Goal: Check status

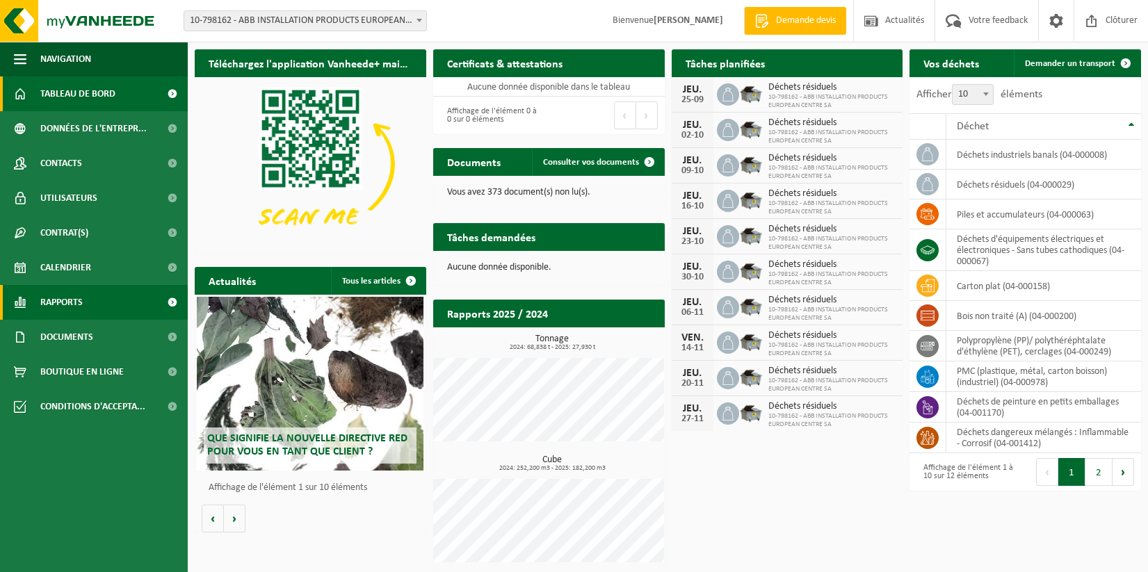
click at [123, 300] on link "Rapports" at bounding box center [94, 302] width 188 height 35
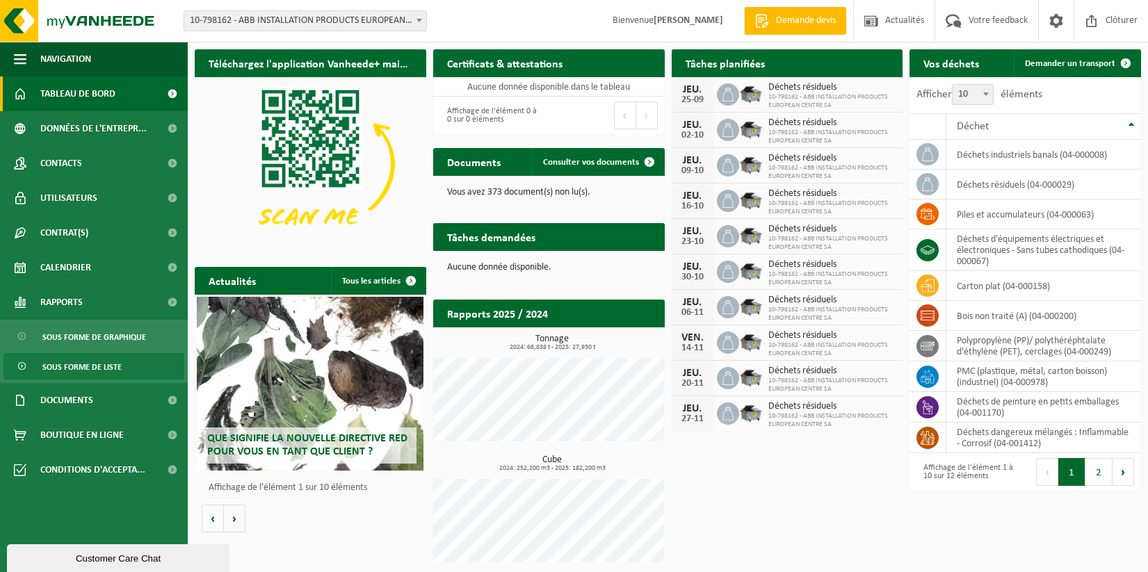
click at [114, 361] on span "Sous forme de liste" at bounding box center [81, 367] width 79 height 26
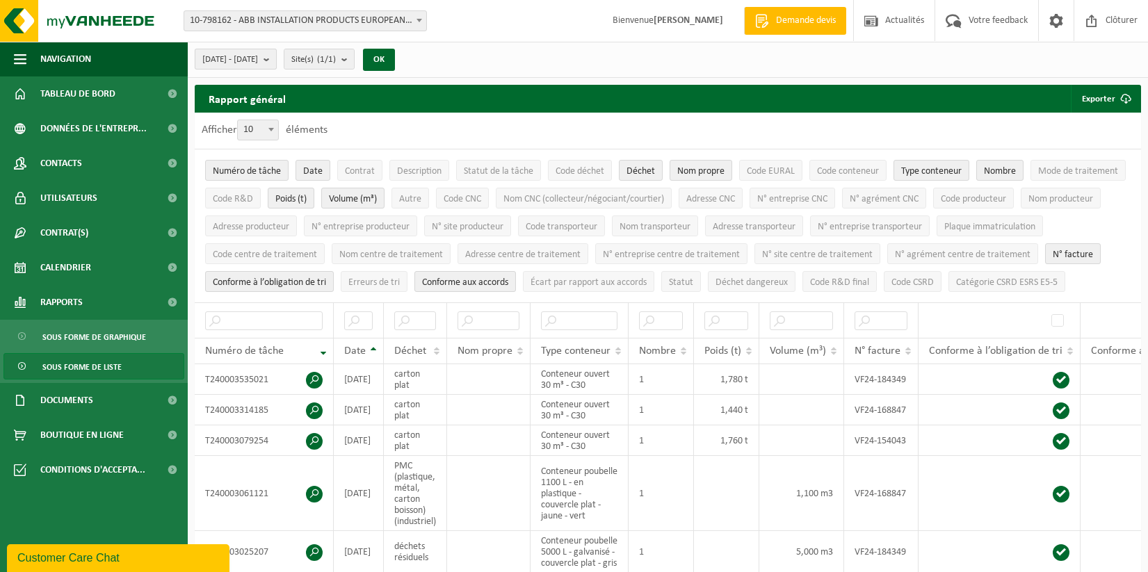
click at [276, 62] on b "submit" at bounding box center [270, 58] width 13 height 19
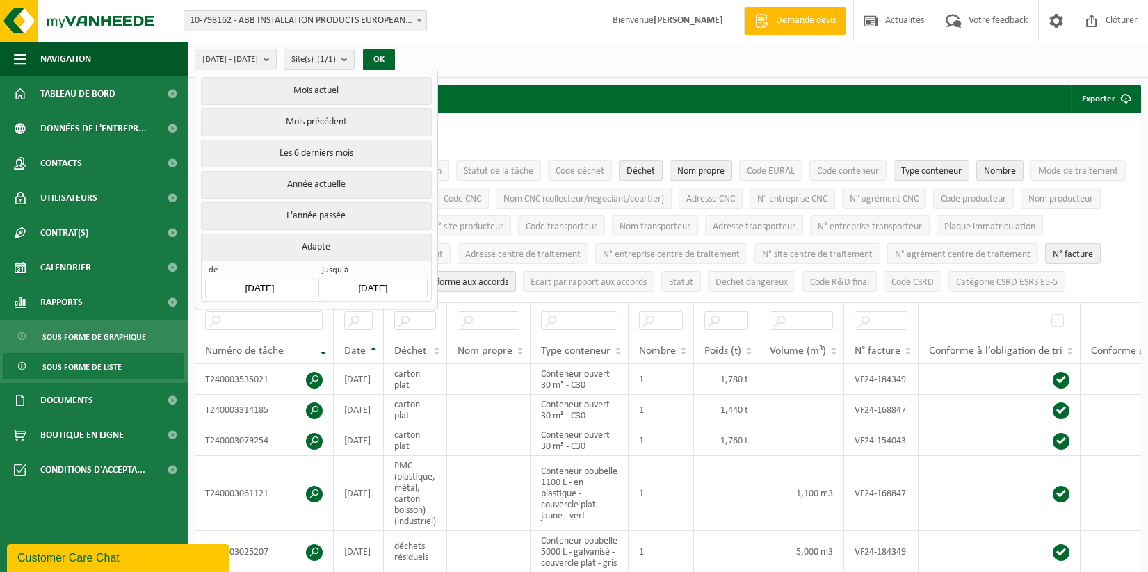
click at [286, 280] on input "[DATE]" at bounding box center [259, 288] width 108 height 19
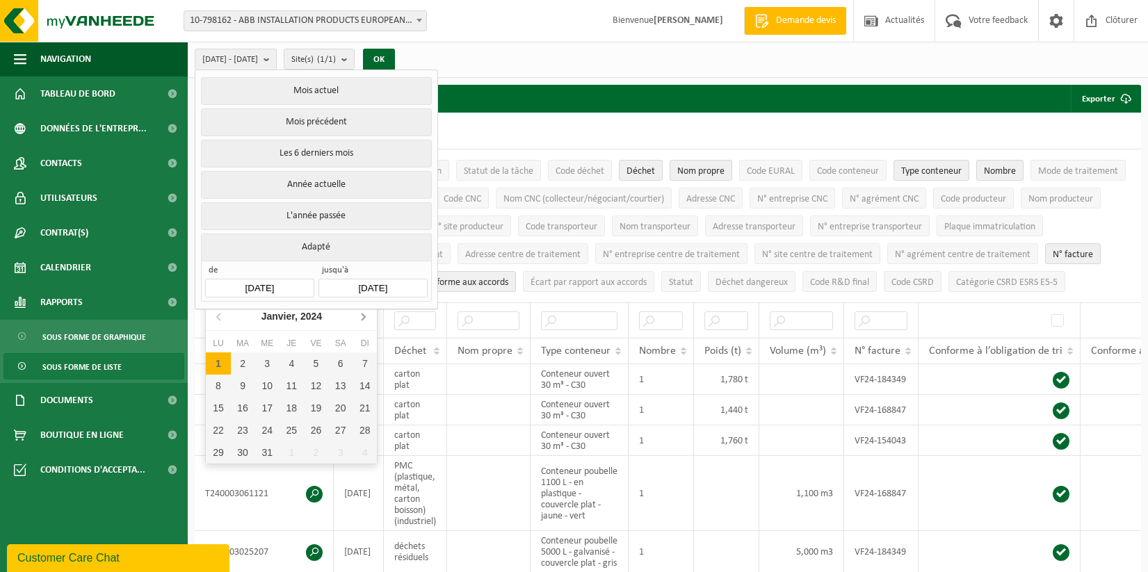
click at [364, 315] on icon at bounding box center [363, 316] width 22 height 22
click at [220, 360] on div "1" at bounding box center [218, 364] width 24 height 22
type input "2024-04-01"
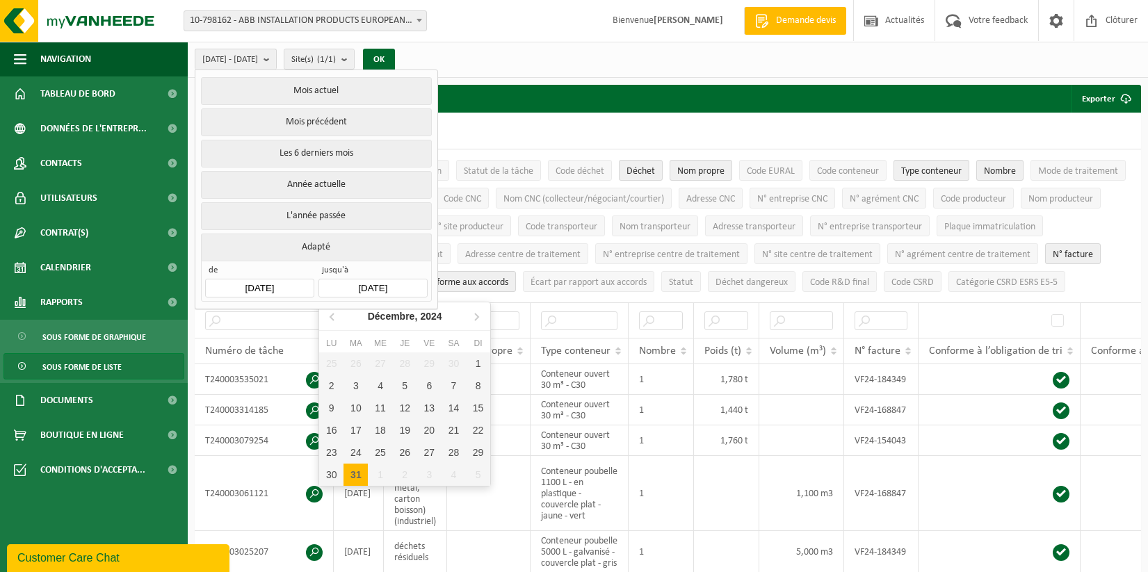
click at [384, 286] on input "[DATE]" at bounding box center [372, 288] width 108 height 19
click at [331, 316] on icon at bounding box center [331, 317] width 3 height 7
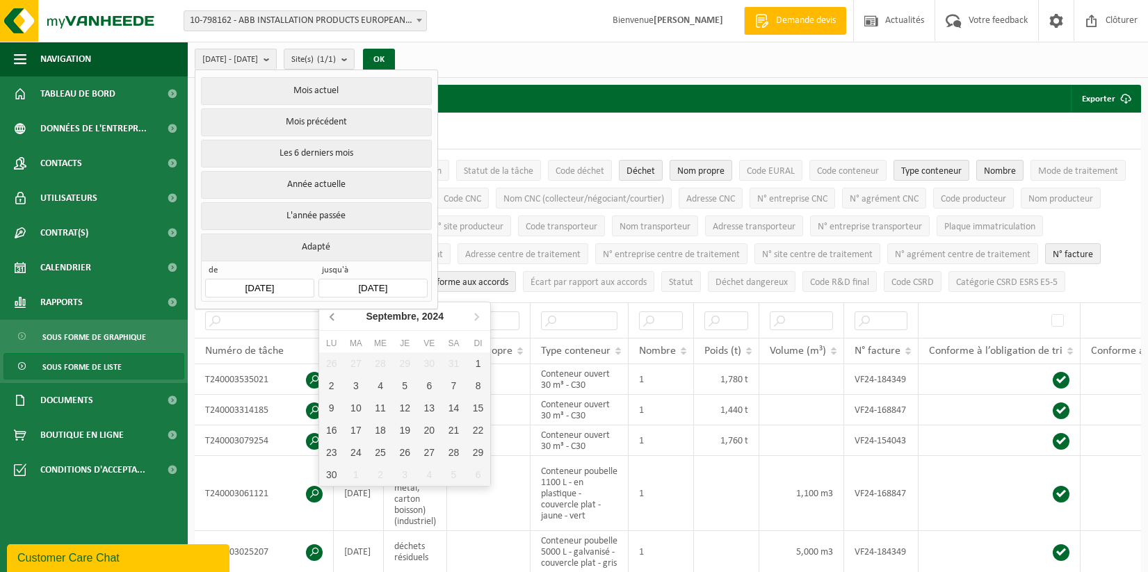
click at [331, 316] on icon at bounding box center [331, 317] width 3 height 7
click at [357, 455] on div "30" at bounding box center [355, 453] width 24 height 22
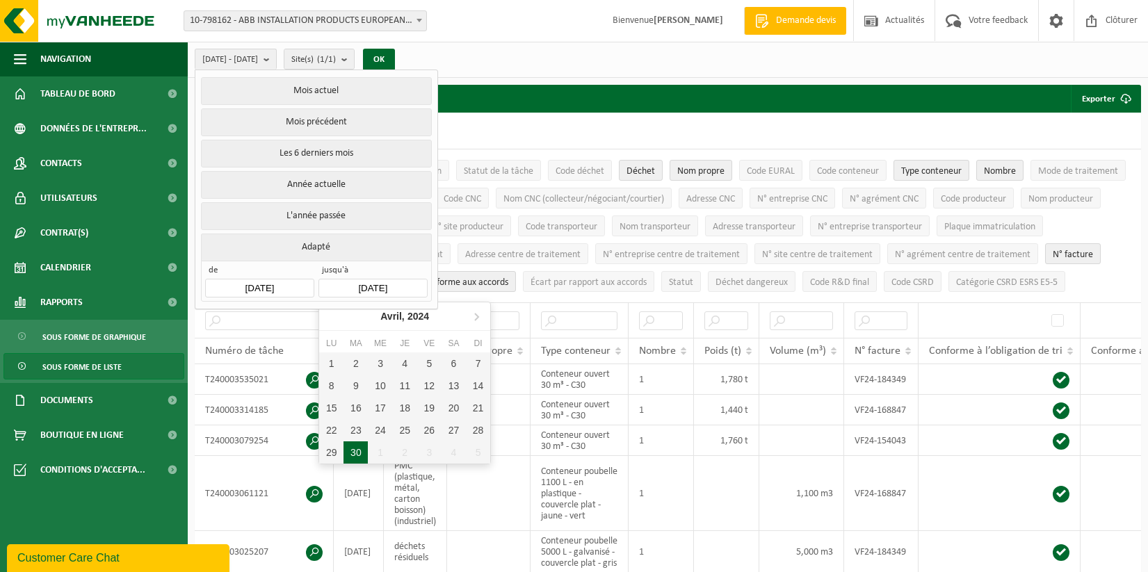
type input "2024-04-30"
type input "2024-04-01"
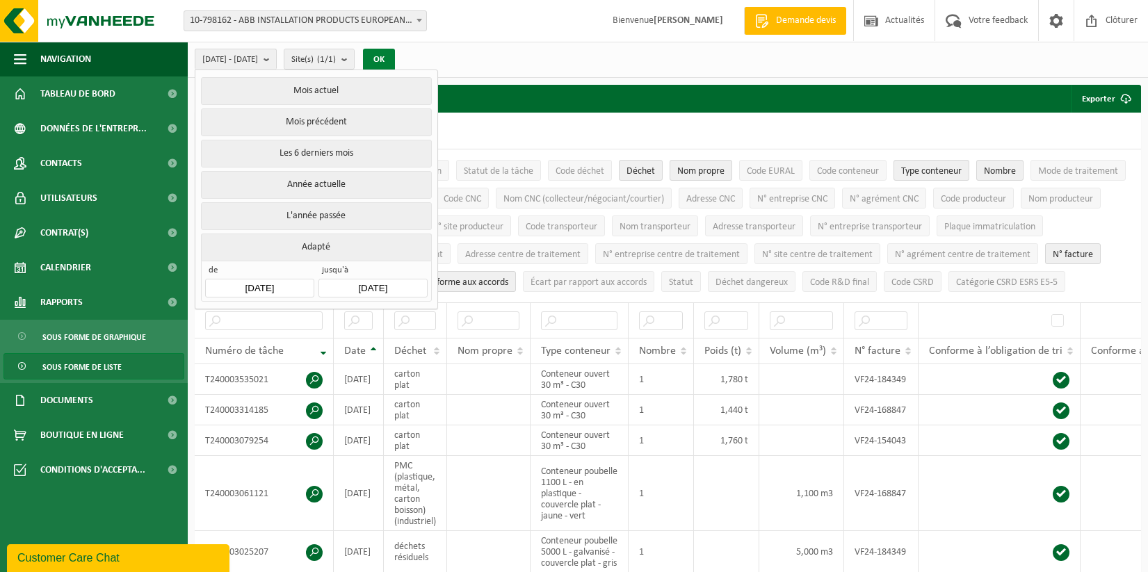
click at [395, 60] on button "OK" at bounding box center [379, 60] width 32 height 22
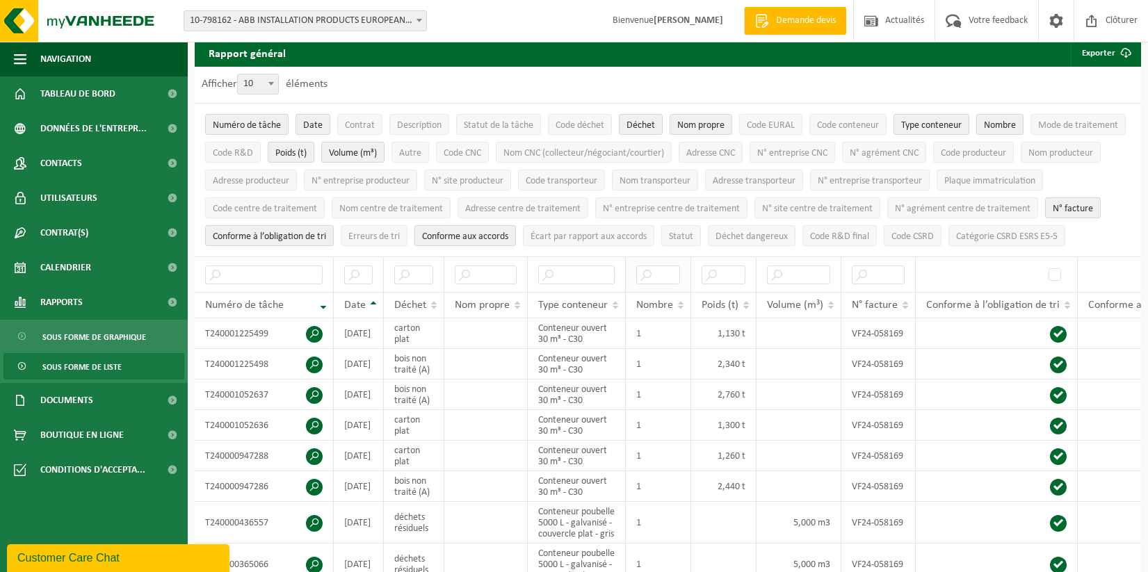
scroll to position [70, 0]
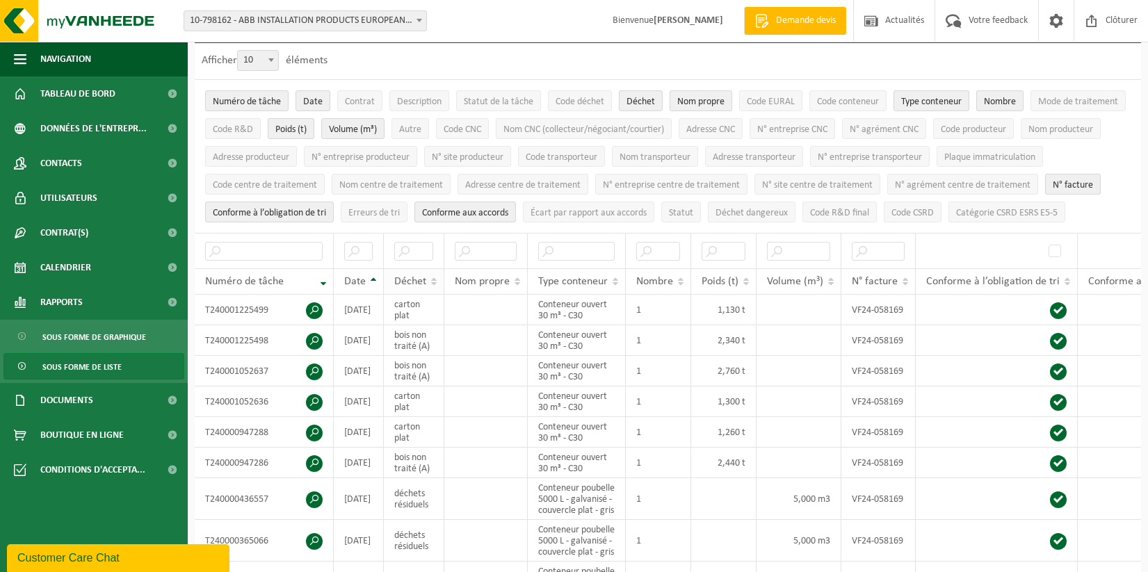
click at [411, 283] on span "Déchet" at bounding box center [410, 281] width 32 height 11
click at [314, 430] on span at bounding box center [314, 433] width 17 height 17
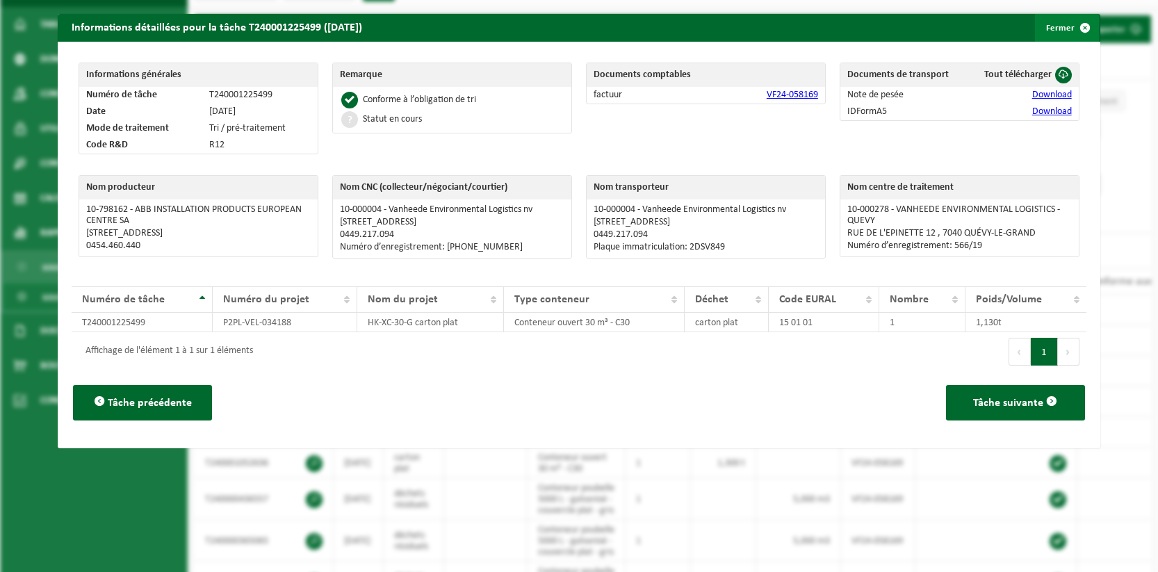
click at [1052, 31] on button "Fermer" at bounding box center [1067, 28] width 64 height 28
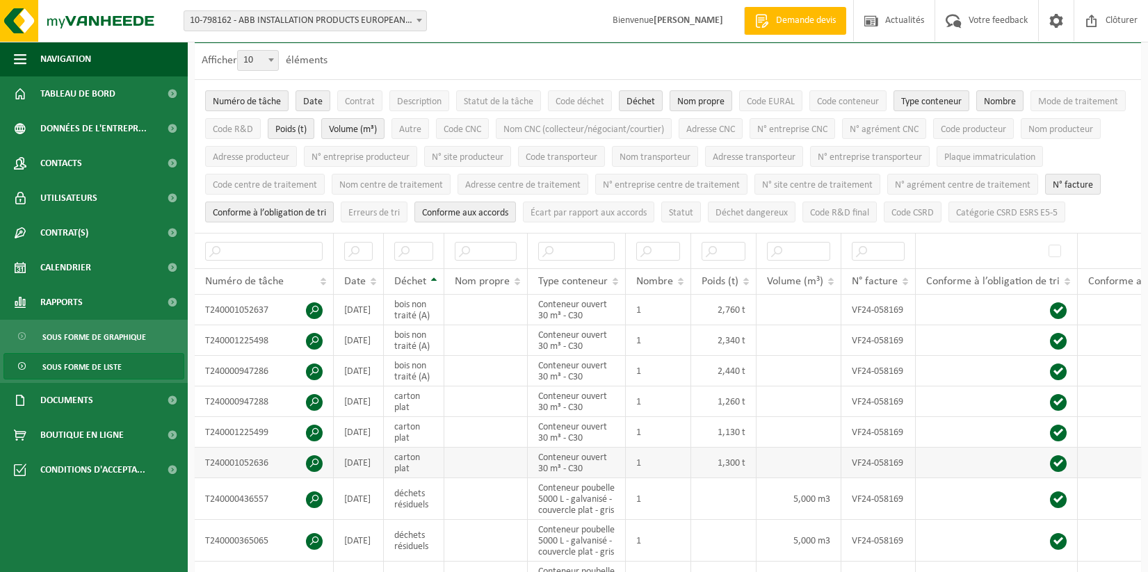
click at [312, 458] on span at bounding box center [314, 463] width 17 height 17
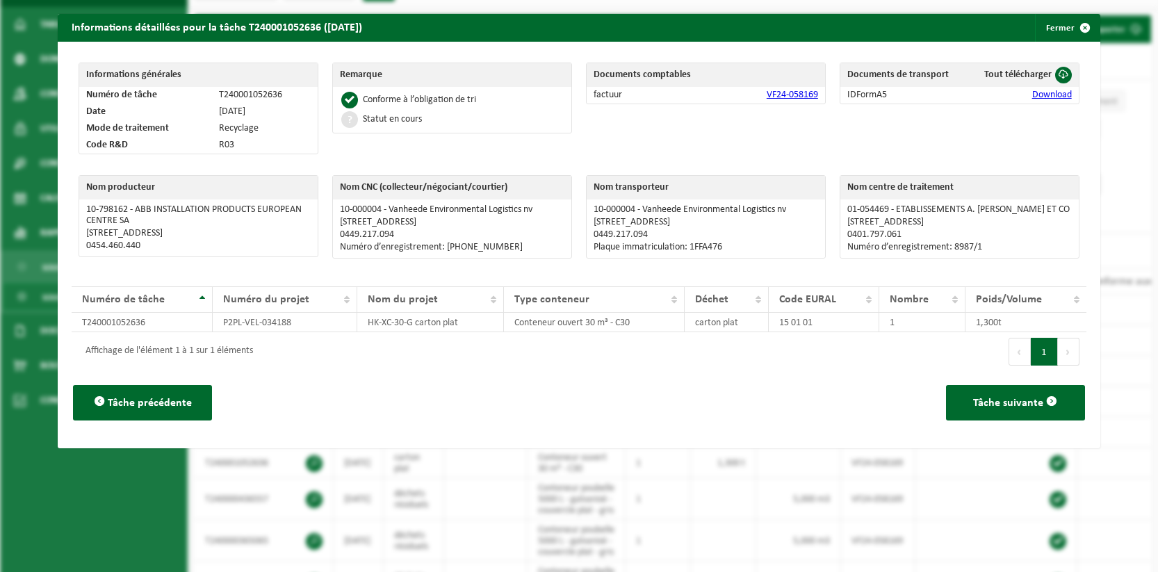
click at [983, 18] on div "Informations détaillées pour la tâche T240001052636 (15-04-2024) Fermer" at bounding box center [579, 28] width 1042 height 28
click at [1055, 27] on button "Fermer" at bounding box center [1067, 28] width 64 height 28
